Goal: Information Seeking & Learning: Learn about a topic

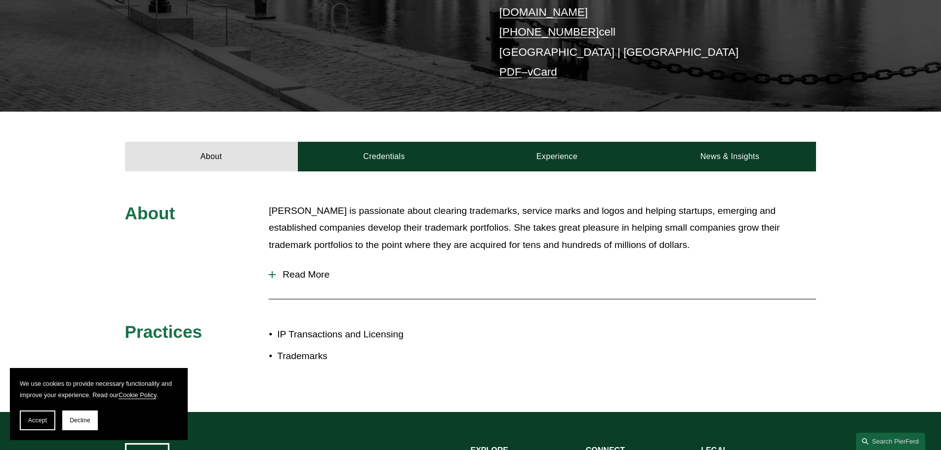
scroll to position [247, 0]
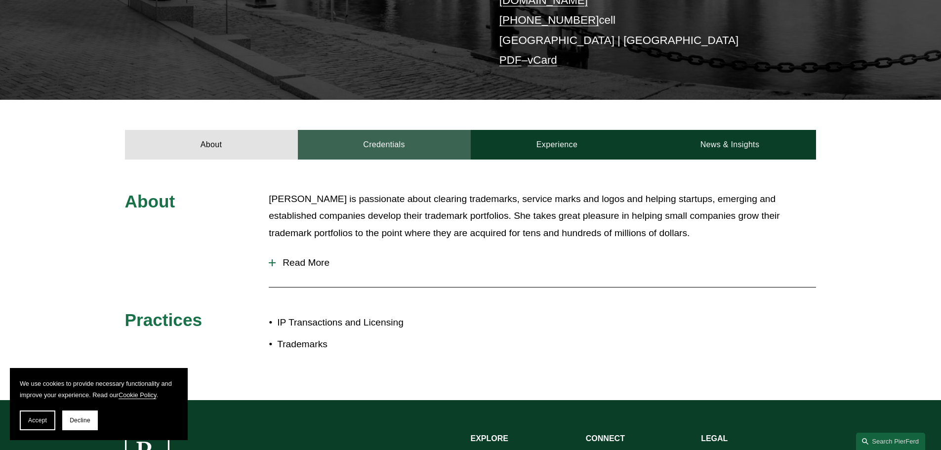
click at [450, 137] on link "Credentials" at bounding box center [384, 145] width 173 height 30
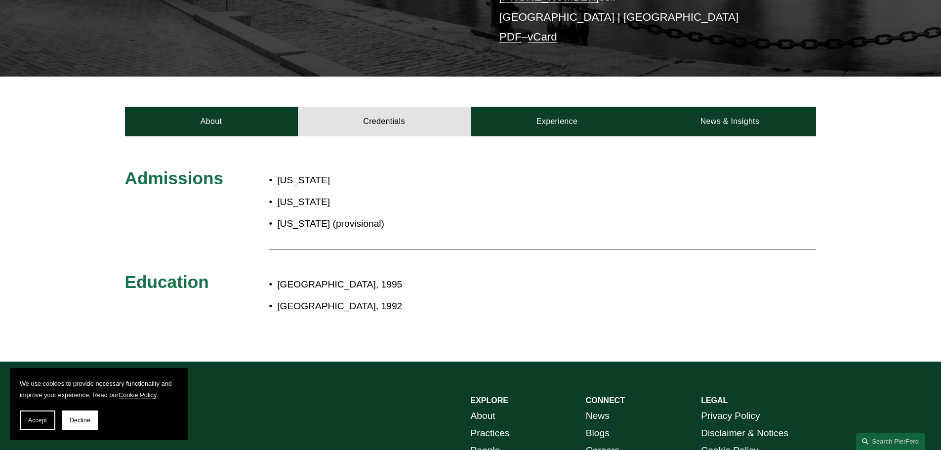
scroll to position [148, 0]
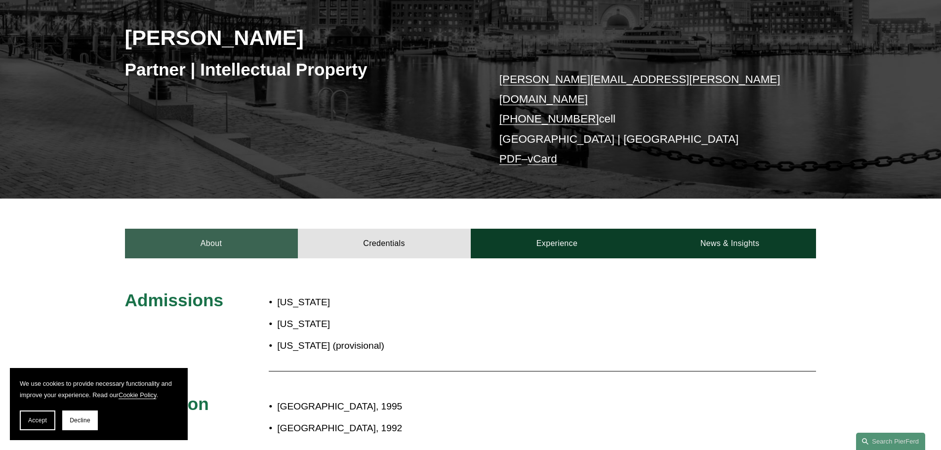
click at [219, 229] on link "About" at bounding box center [211, 244] width 173 height 30
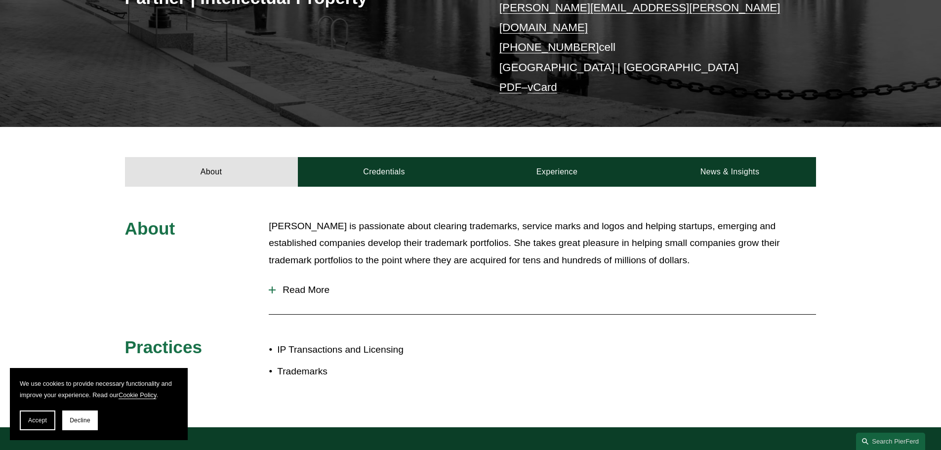
scroll to position [296, 0]
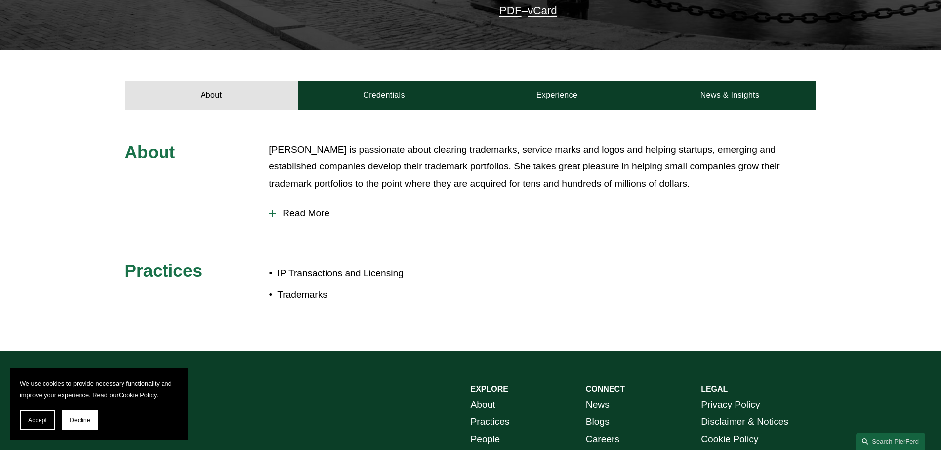
click at [307, 208] on span "Read More" at bounding box center [546, 213] width 540 height 11
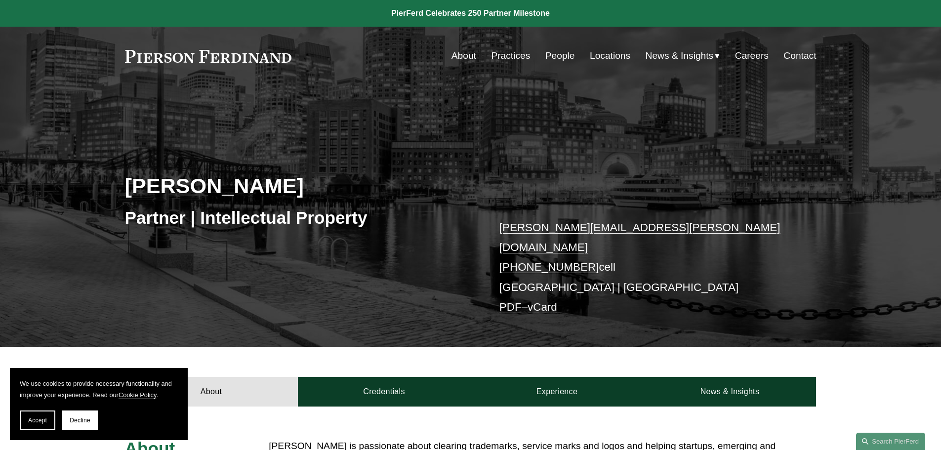
scroll to position [148, 0]
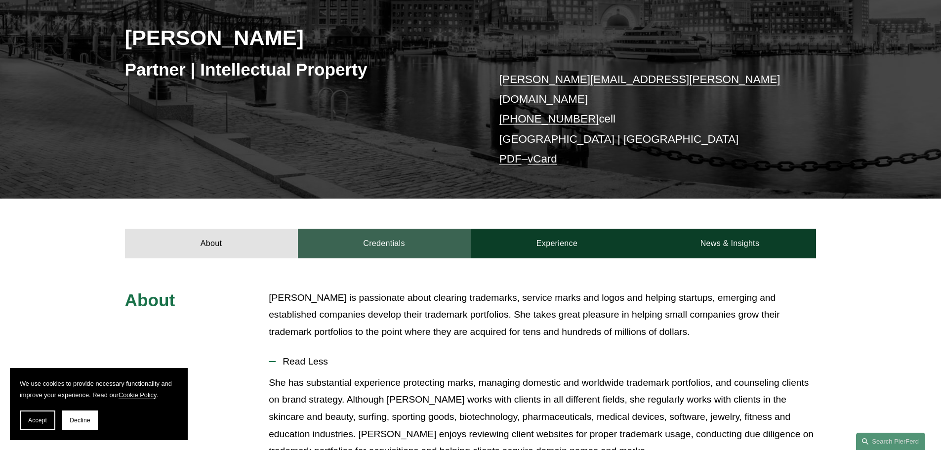
click at [411, 235] on link "Credentials" at bounding box center [384, 244] width 173 height 30
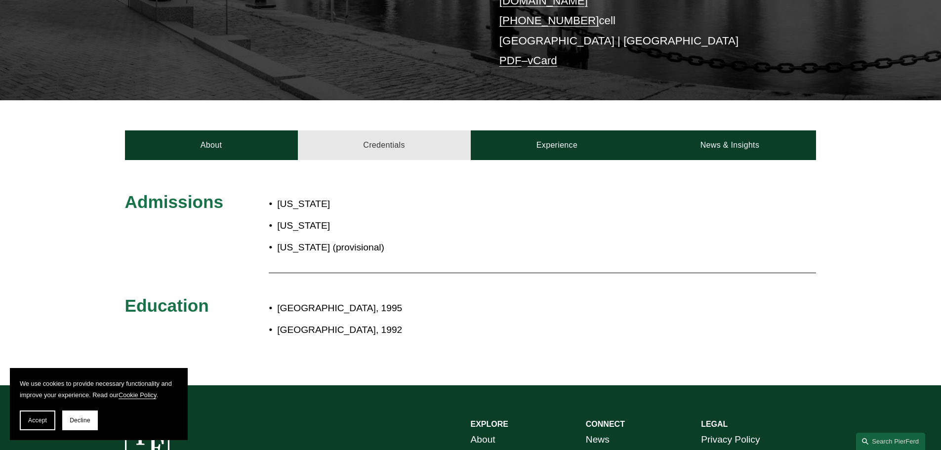
scroll to position [247, 0]
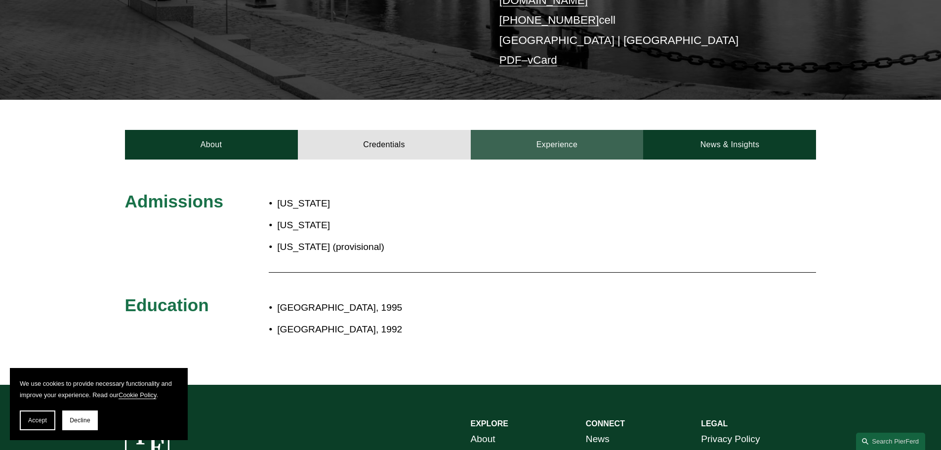
click at [572, 137] on link "Experience" at bounding box center [557, 145] width 173 height 30
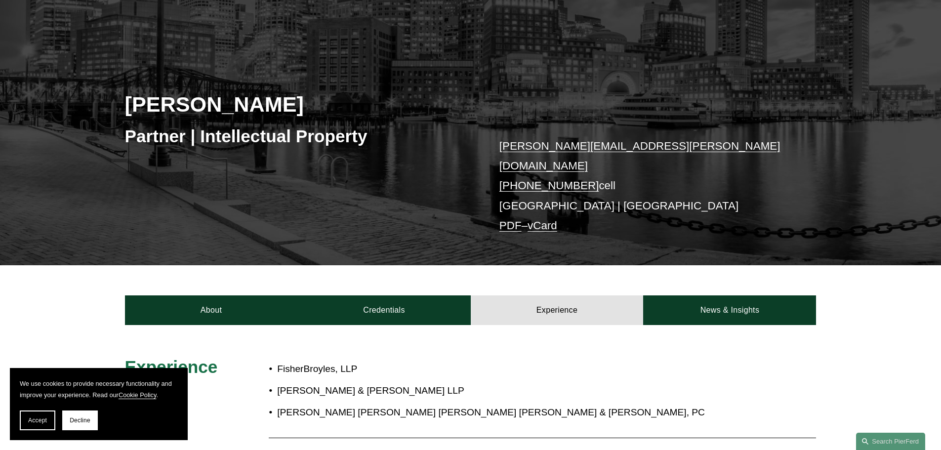
scroll to position [38, 0]
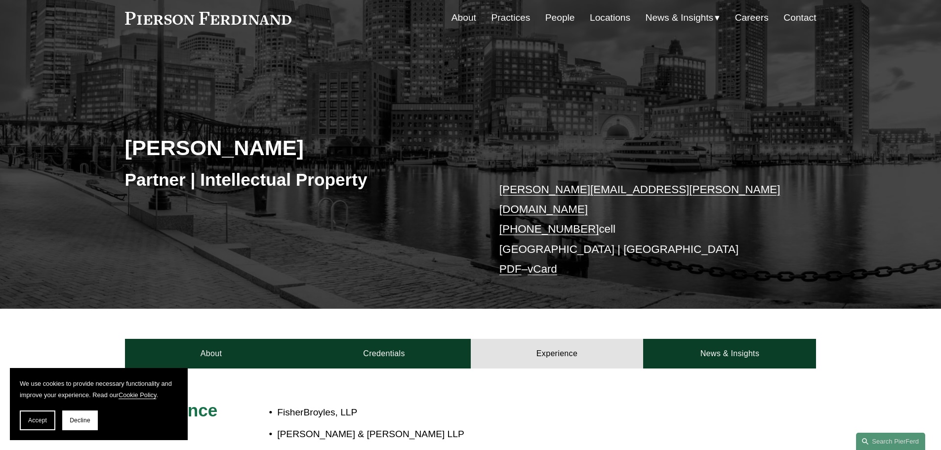
click at [560, 11] on link "People" at bounding box center [560, 17] width 30 height 19
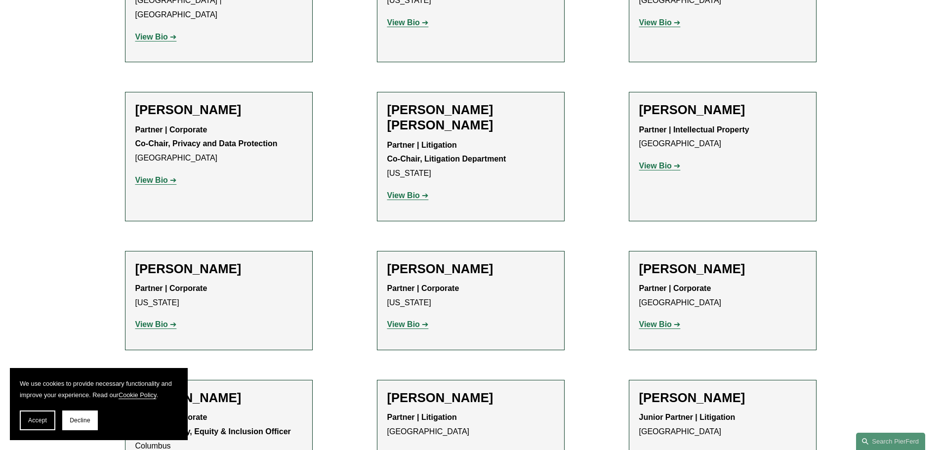
scroll to position [1630, 0]
